Goal: Transaction & Acquisition: Subscribe to service/newsletter

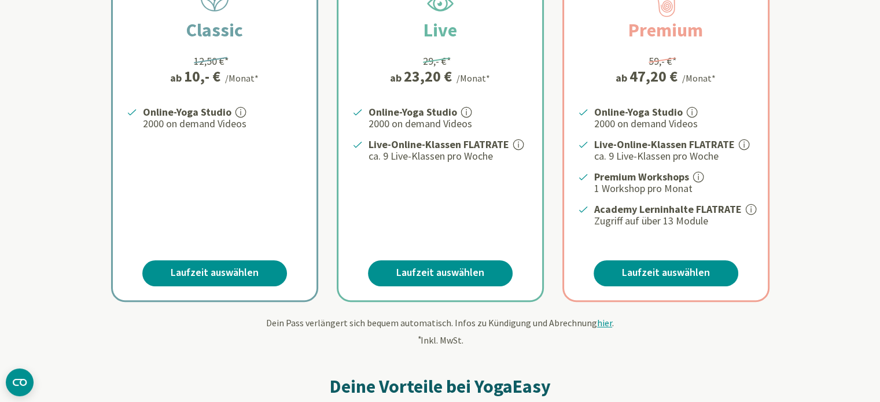
scroll to position [231, 0]
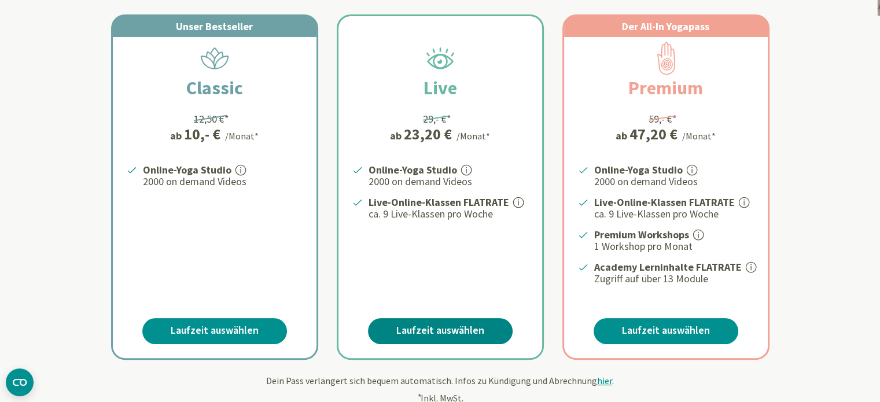
click at [449, 326] on link "Laufzeit auswählen" at bounding box center [440, 331] width 145 height 26
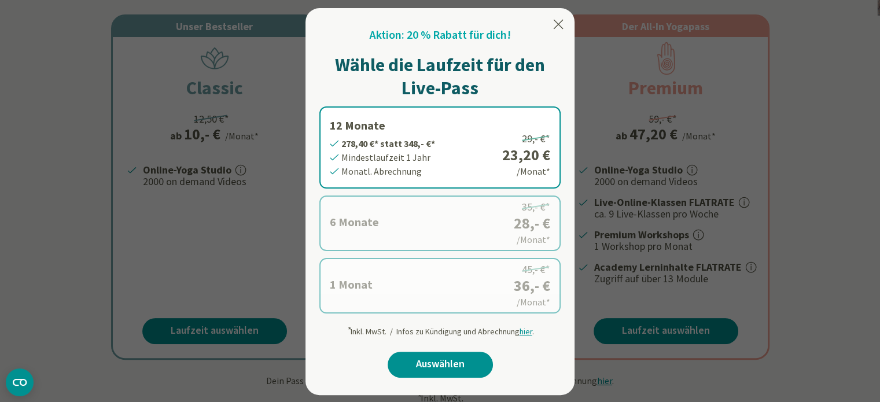
click at [407, 293] on label "1 Monat 36,- €* statt 45,- €* Mindestlaufzeit 1 Monat Monatl. Abrechnung 45,- €…" at bounding box center [439, 286] width 241 height 56
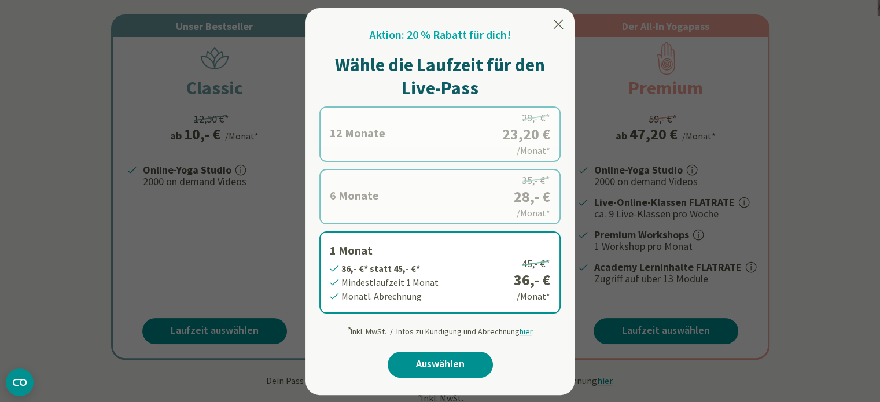
click at [560, 21] on icon at bounding box center [558, 24] width 14 height 14
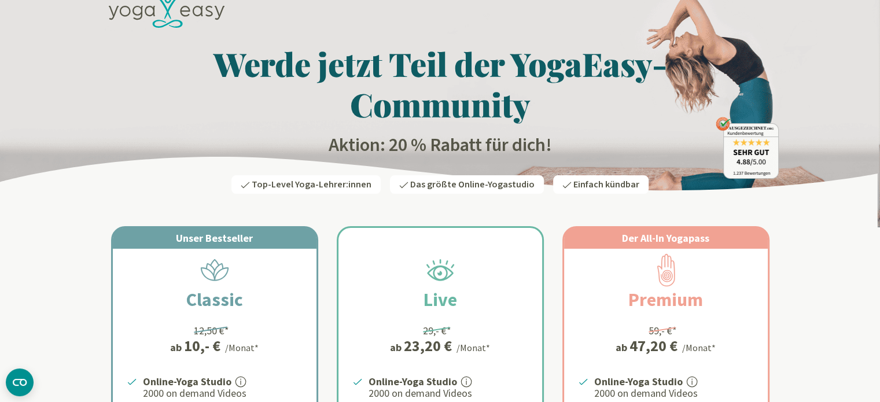
scroll to position [0, 0]
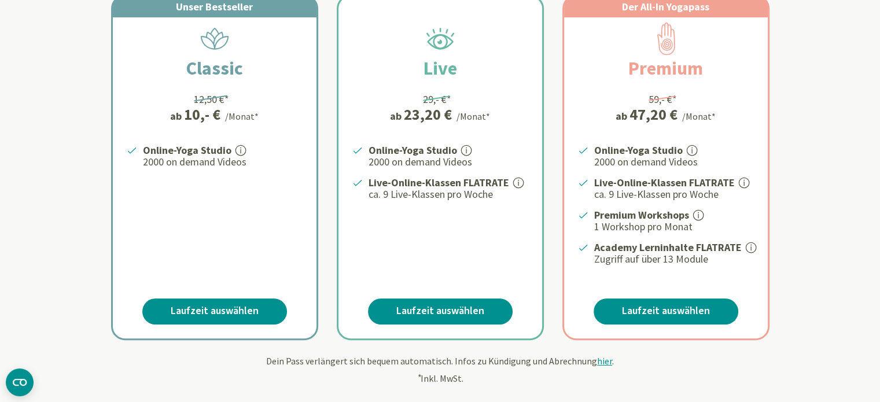
scroll to position [231, 0]
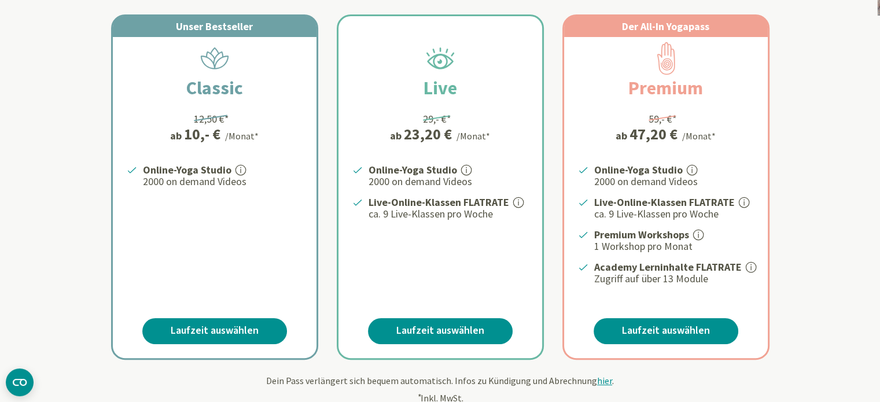
click at [424, 325] on link "Laufzeit auswählen" at bounding box center [440, 331] width 145 height 26
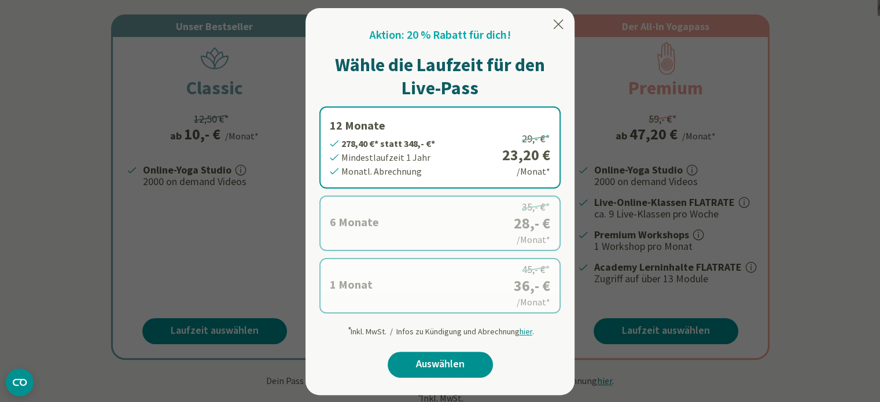
click at [561, 20] on icon at bounding box center [559, 24] width 10 height 9
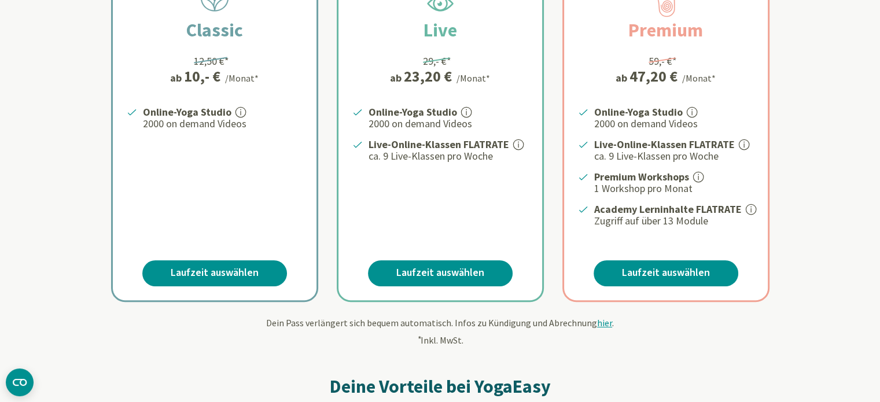
scroll to position [0, 0]
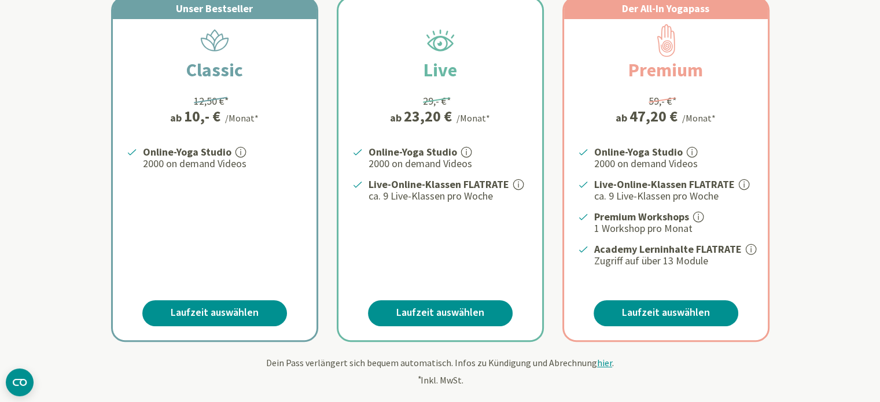
scroll to position [347, 0]
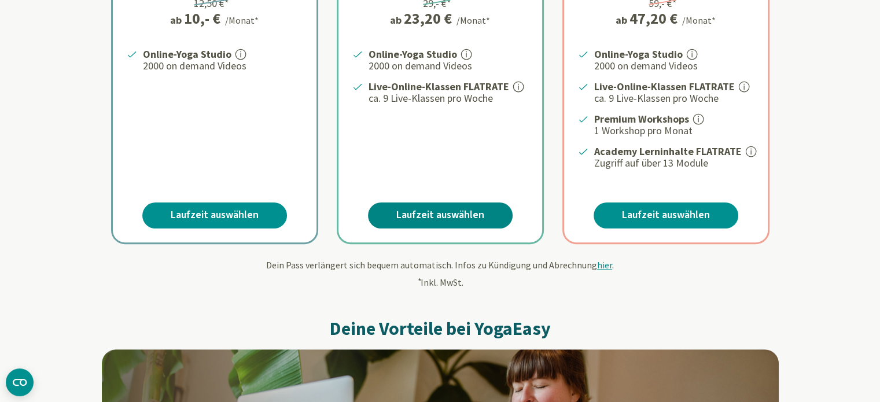
click at [458, 212] on link "Laufzeit auswählen" at bounding box center [440, 216] width 145 height 26
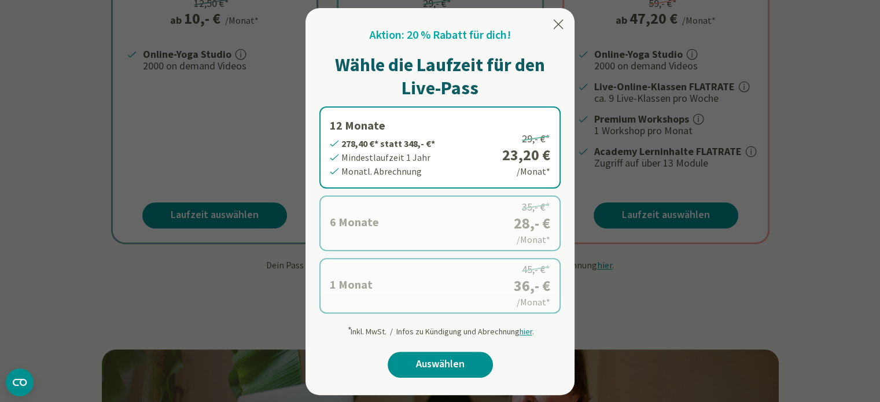
click at [270, 133] on div at bounding box center [440, 201] width 880 height 402
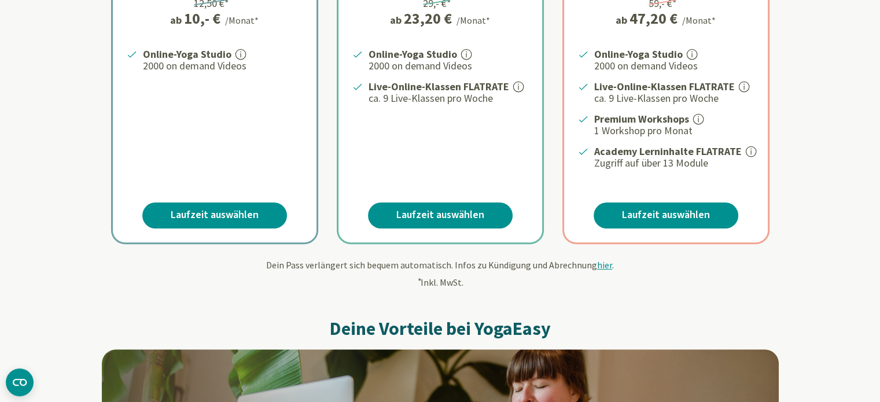
click at [270, 133] on div "Online-Yoga Studio 2000 on demand Videos" at bounding box center [215, 108] width 204 height 124
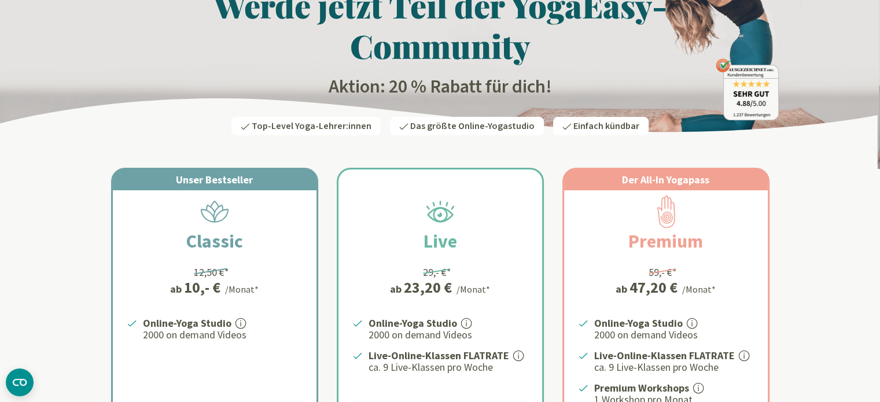
scroll to position [58, 0]
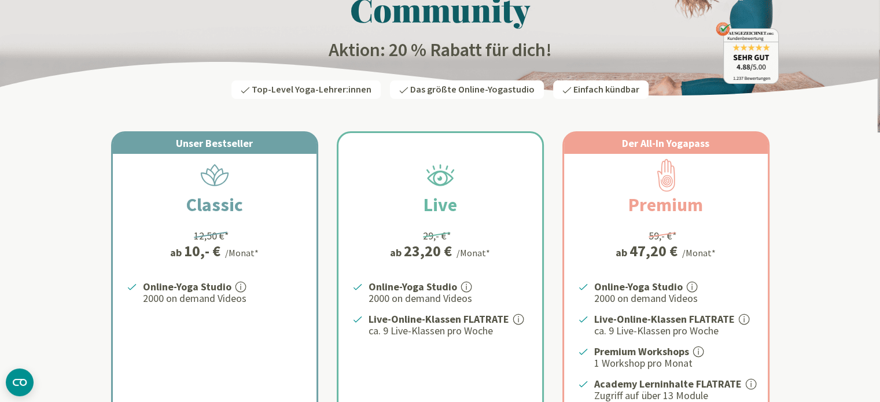
scroll to position [116, 0]
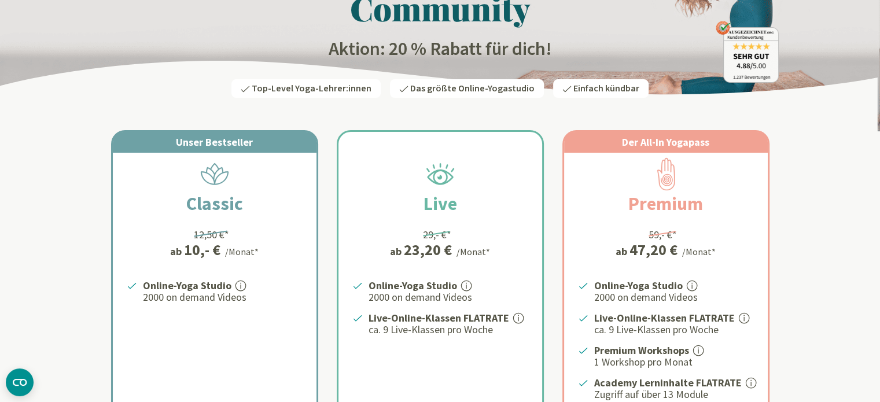
click at [468, 171] on div "Live 29,- €* ab 23,20 € /Monat* Online-Yoga Studio 2000 on demand Videos Live-O…" at bounding box center [441, 303] width 204 height 342
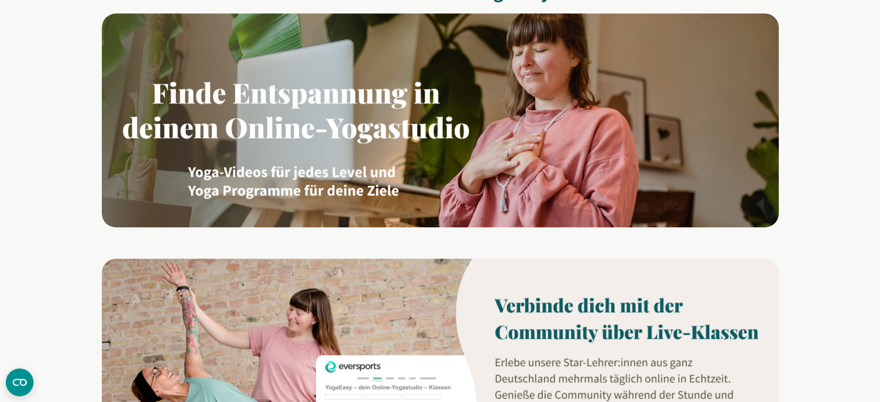
scroll to position [347, 0]
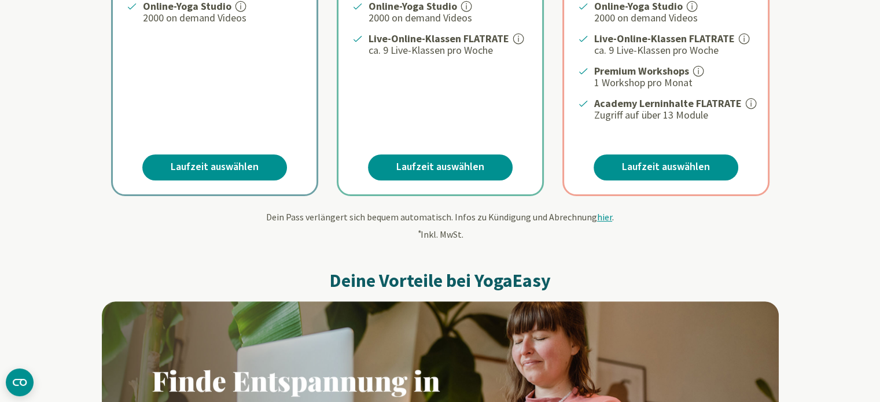
click at [602, 214] on span "hier" at bounding box center [604, 217] width 15 height 12
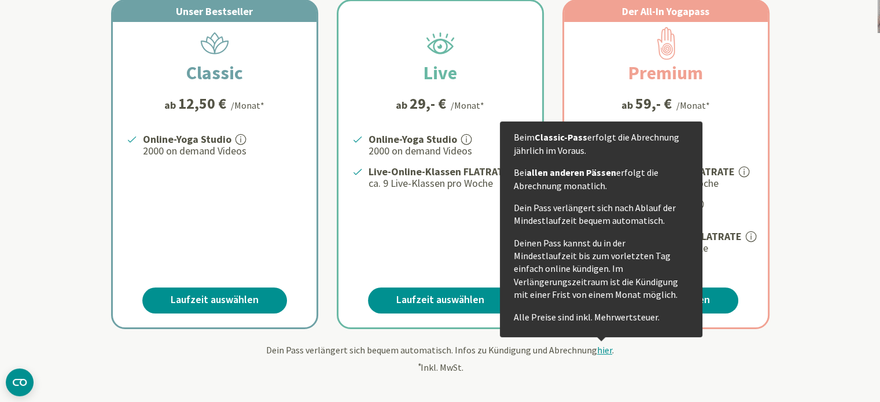
scroll to position [231, 0]
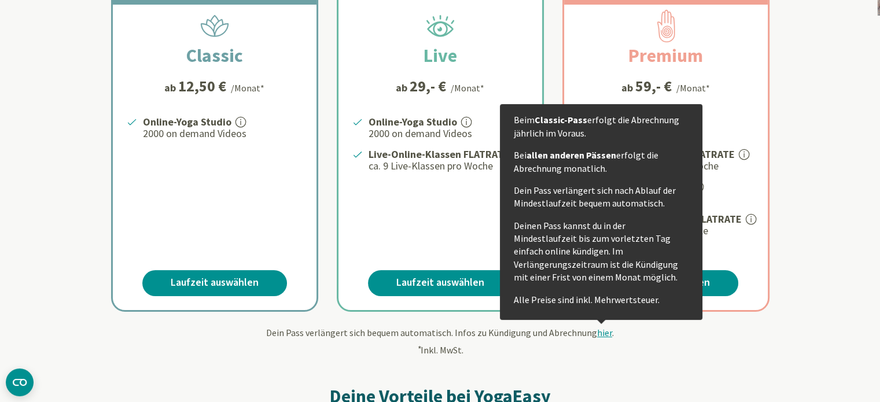
click at [601, 330] on span "hier" at bounding box center [604, 333] width 15 height 12
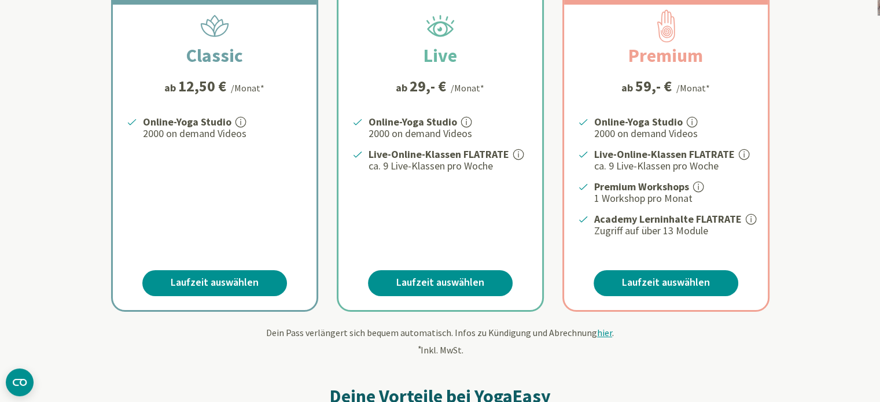
click at [600, 328] on span "hier" at bounding box center [604, 333] width 15 height 12
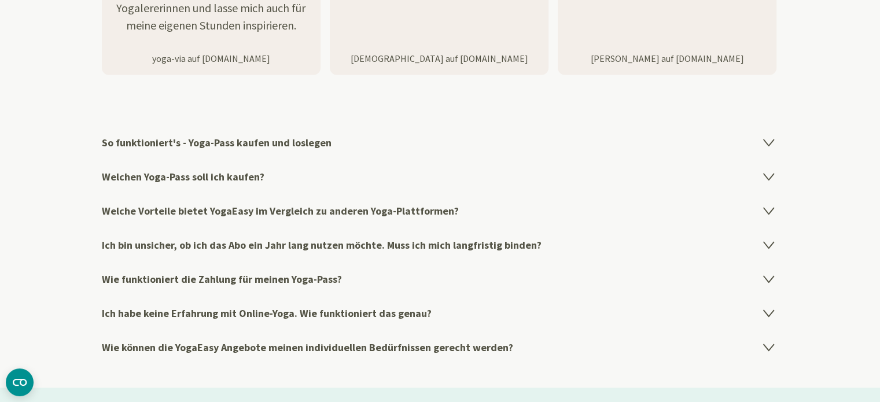
scroll to position [1794, 0]
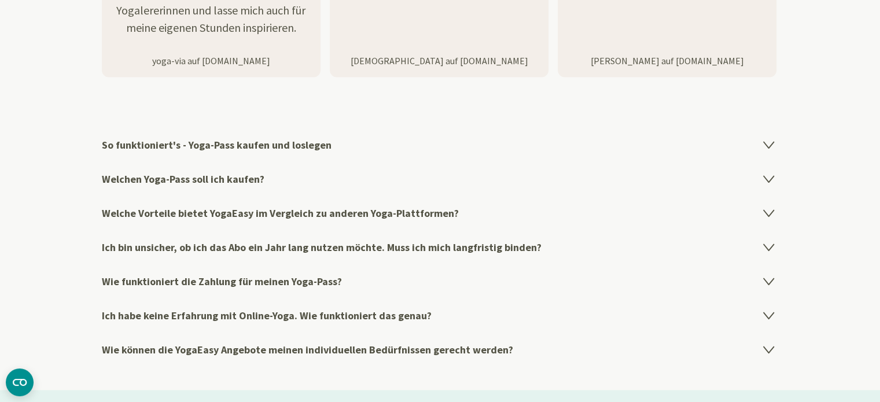
click at [278, 139] on h4 "So funktioniert's - Yoga-Pass kaufen und loslegen" at bounding box center [440, 145] width 677 height 34
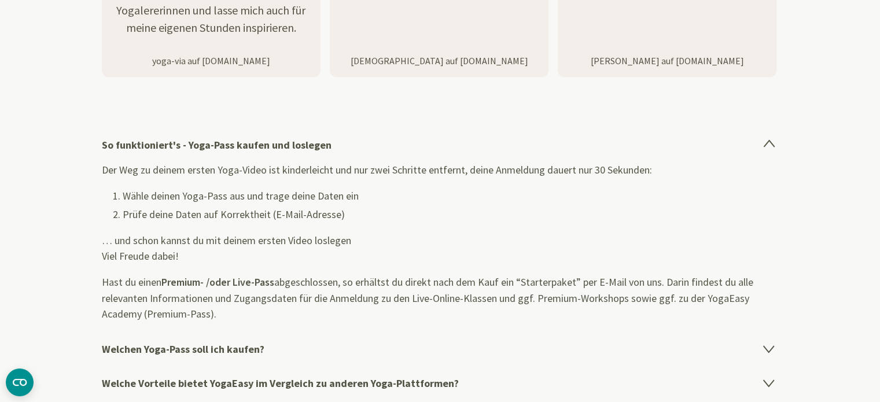
scroll to position [1852, 0]
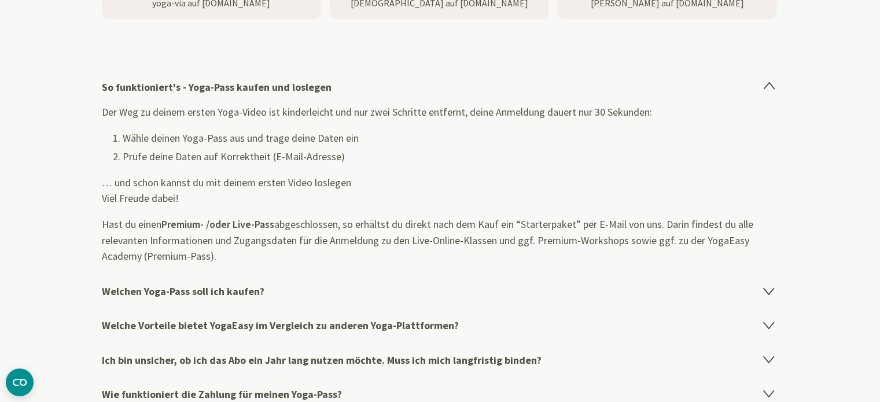
click at [212, 288] on h4 "Welchen Yoga-Pass soll ich kaufen?" at bounding box center [440, 291] width 677 height 34
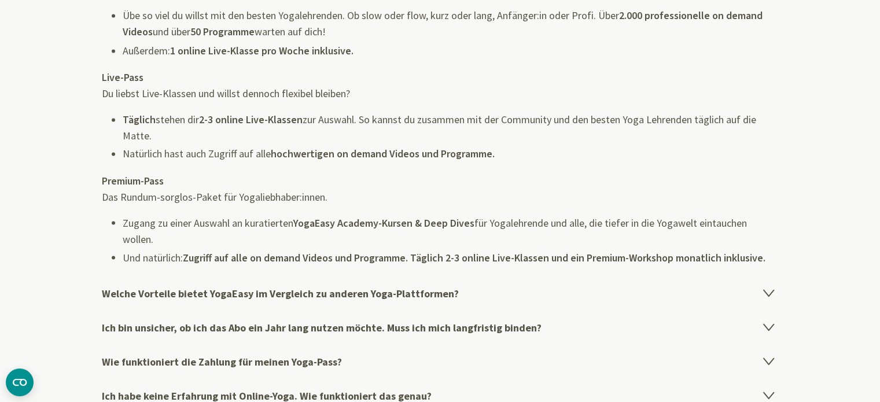
scroll to position [2025, 0]
click at [271, 288] on h4 "Welche Vorteile bietet YogaEasy im Vergleich zu anderen Yoga-Plattformen?" at bounding box center [440, 292] width 677 height 34
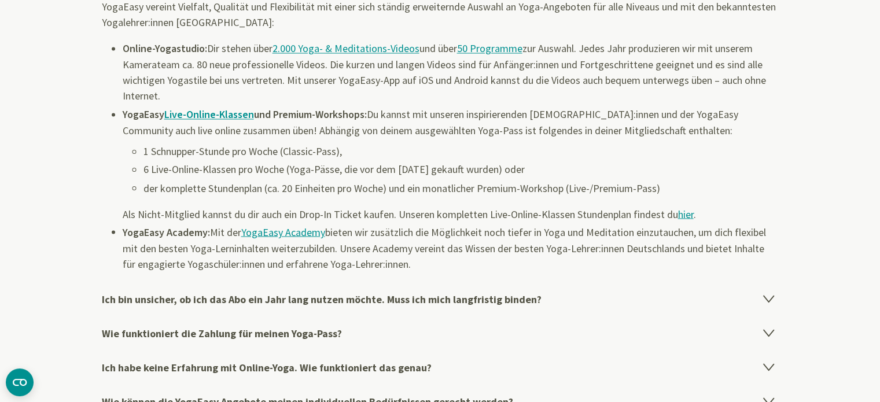
click at [693, 208] on link "hier" at bounding box center [686, 213] width 16 height 13
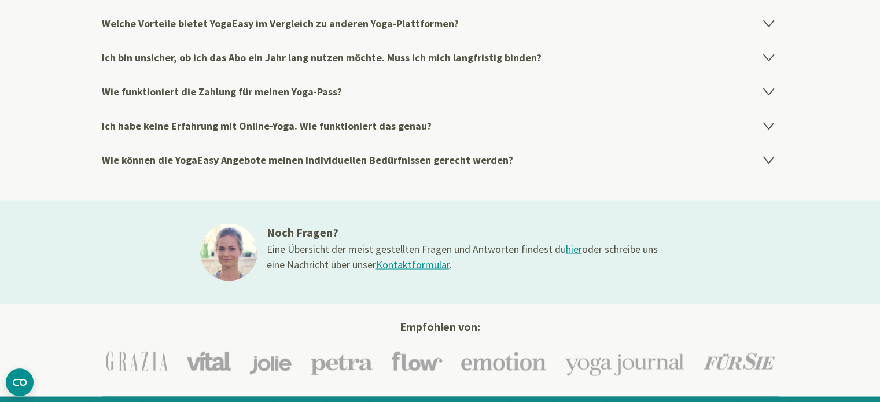
scroll to position [1855, 0]
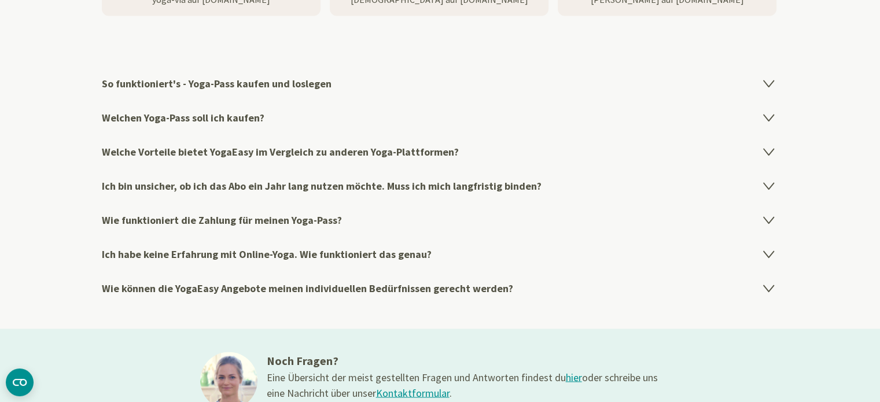
click at [178, 113] on h4 "Welchen Yoga-Pass soll ich kaufen?" at bounding box center [440, 118] width 677 height 34
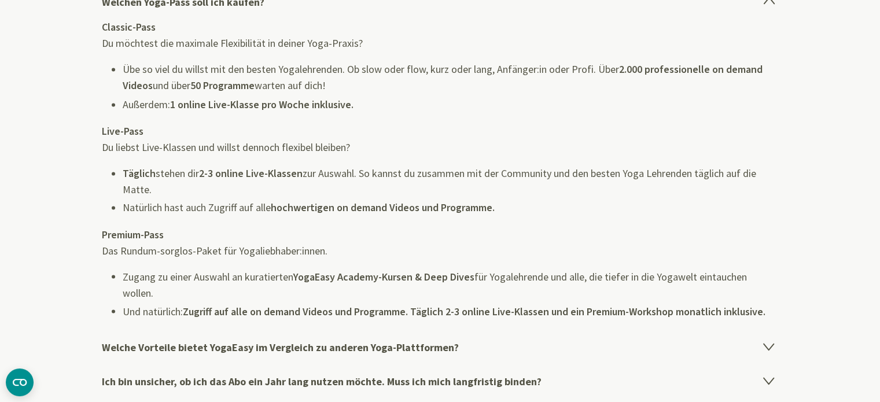
scroll to position [2087, 0]
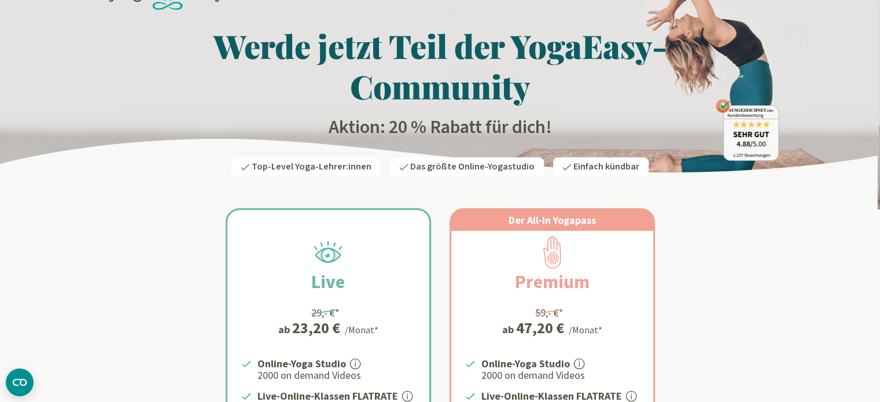
scroll to position [174, 0]
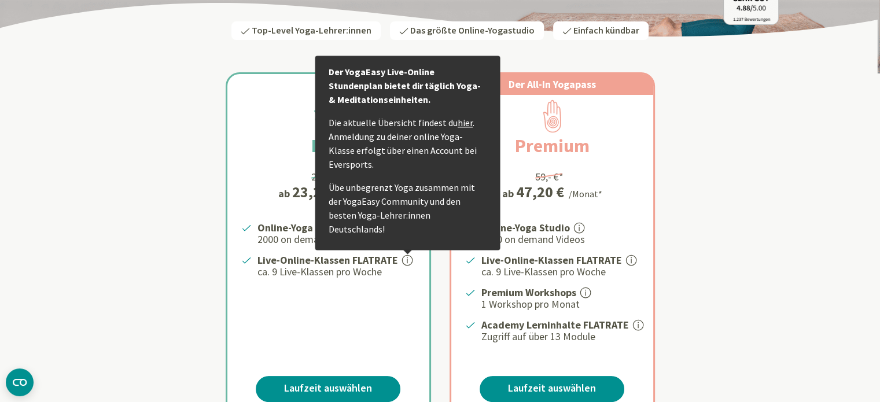
click at [463, 128] on link "hier" at bounding box center [465, 123] width 15 height 12
